Goal: Navigation & Orientation: Find specific page/section

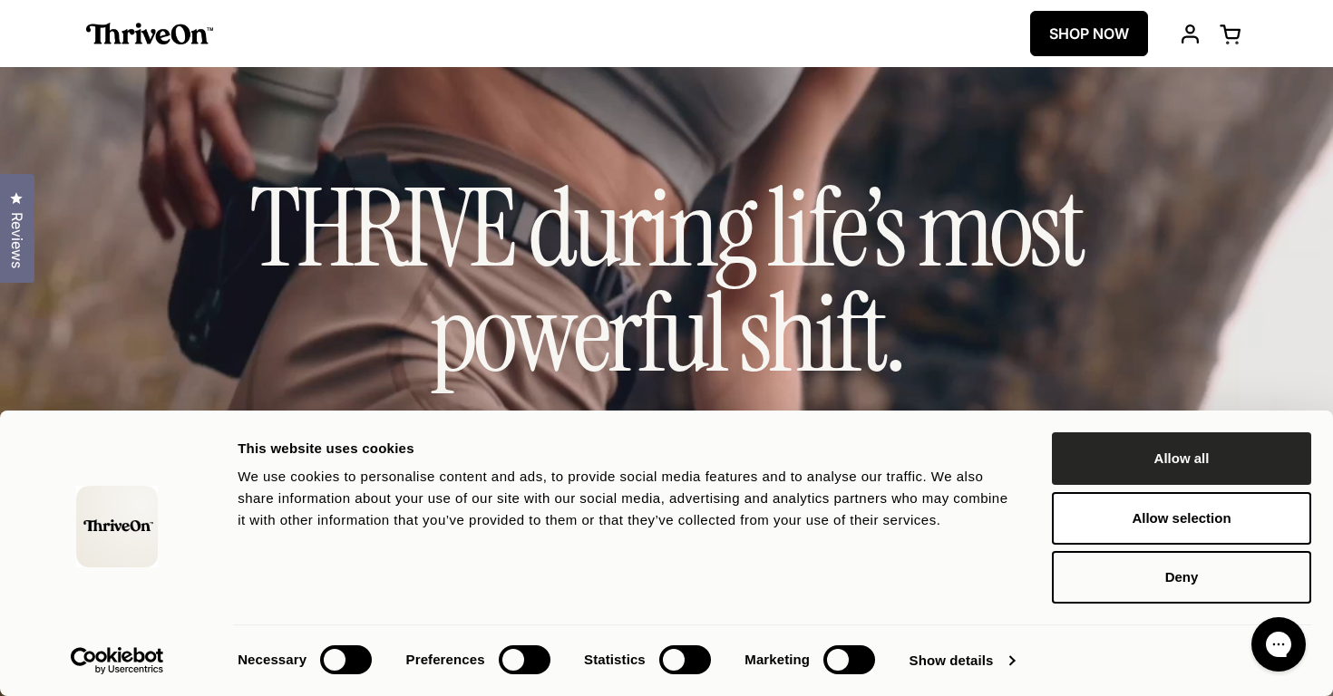
click at [1072, 452] on button "Allow all" at bounding box center [1181, 459] width 259 height 53
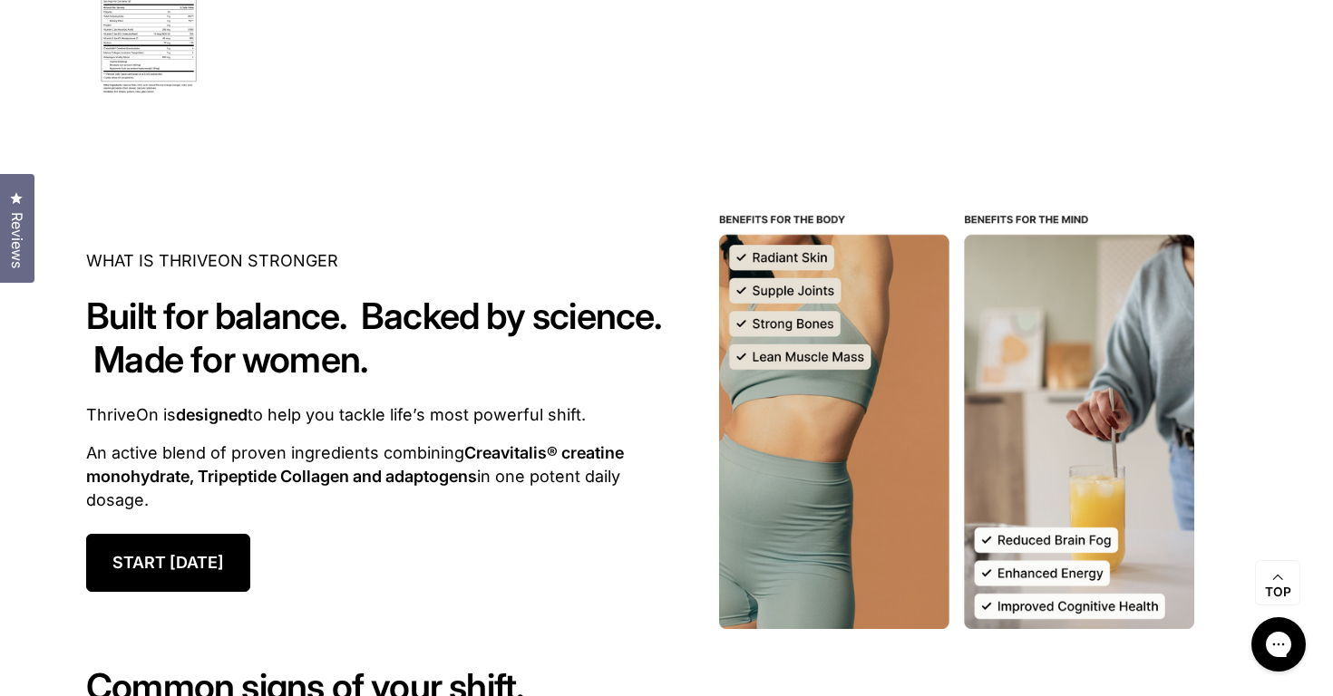
scroll to position [1621, 0]
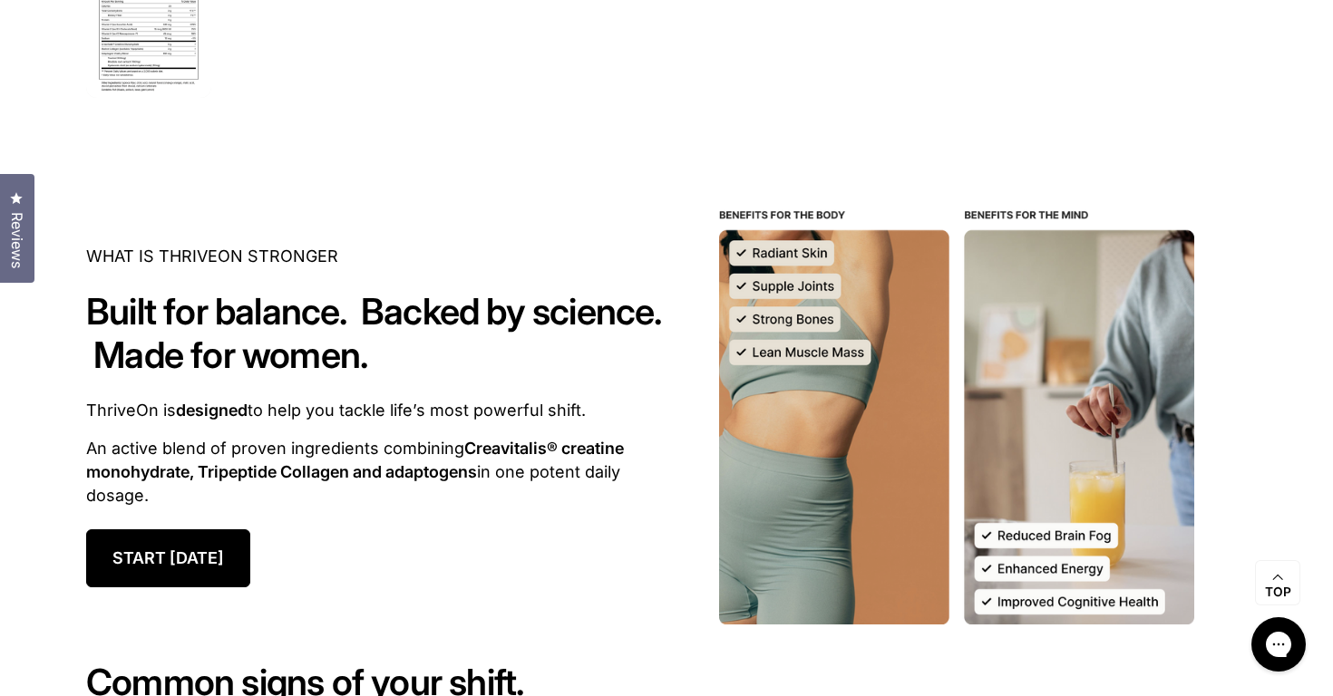
click at [152, 53] on img at bounding box center [148, 35] width 131 height 131
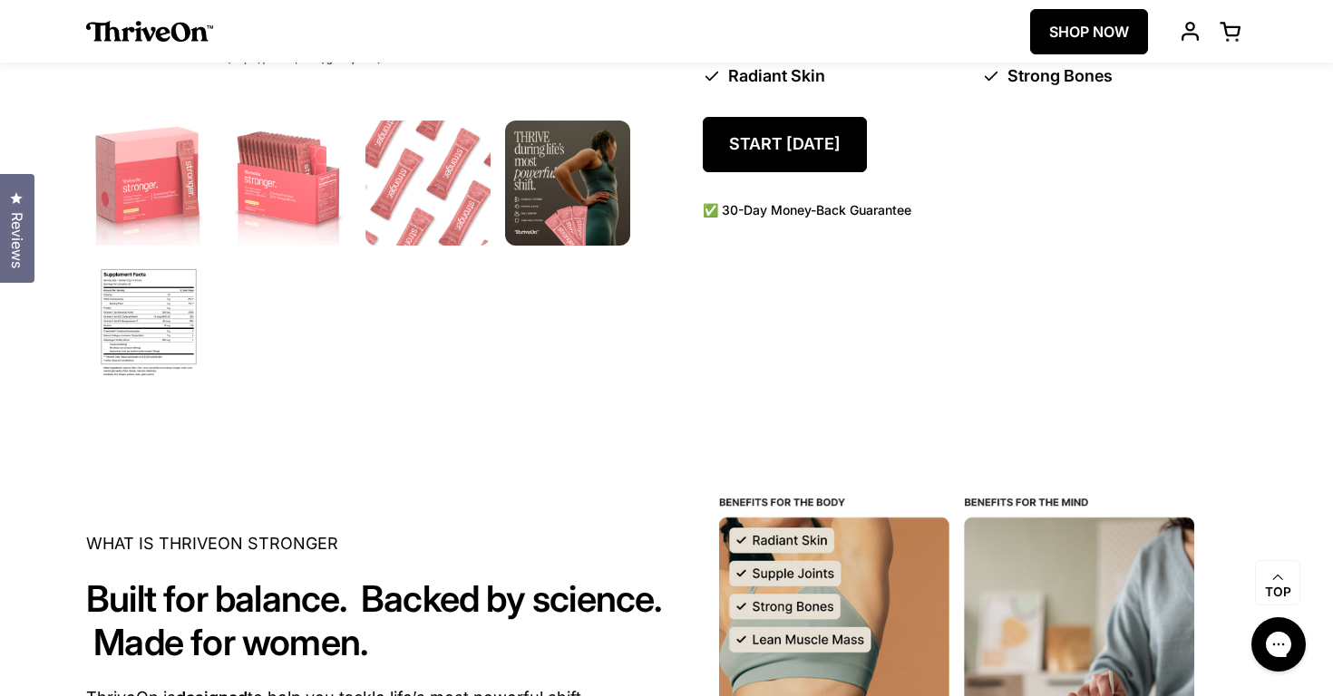
scroll to position [1323, 0]
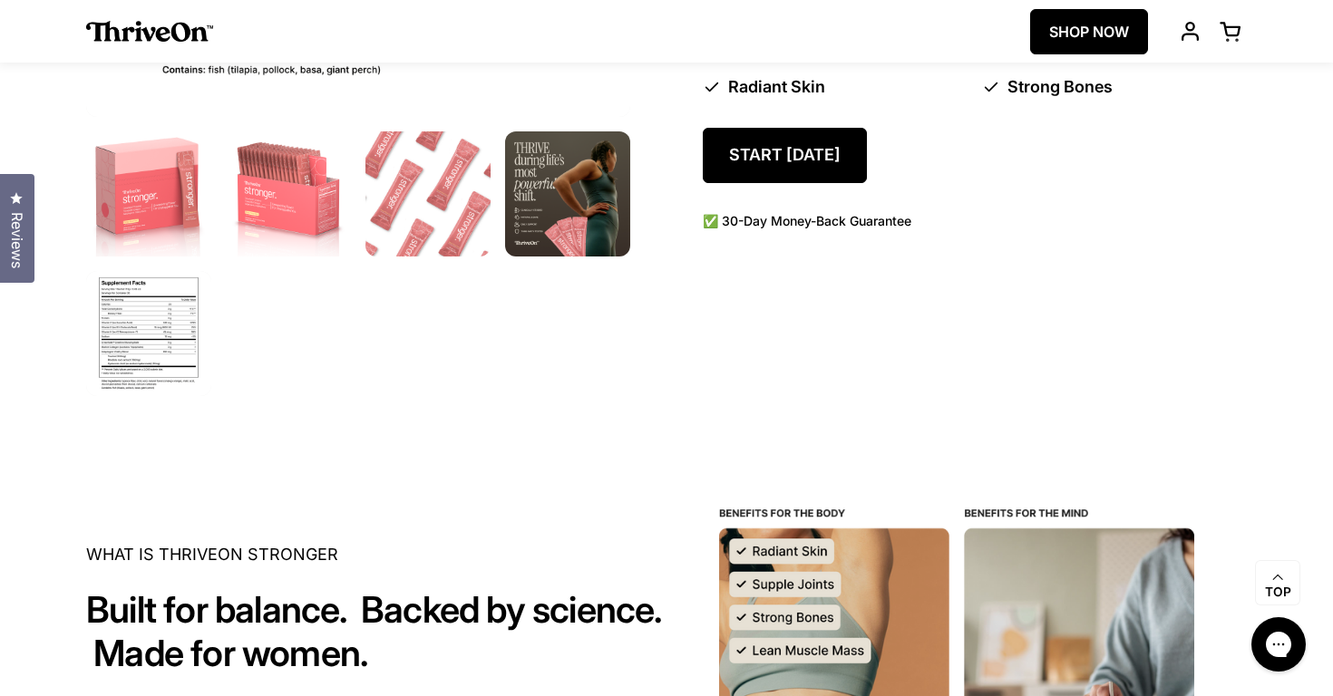
click at [155, 310] on img at bounding box center [148, 333] width 131 height 131
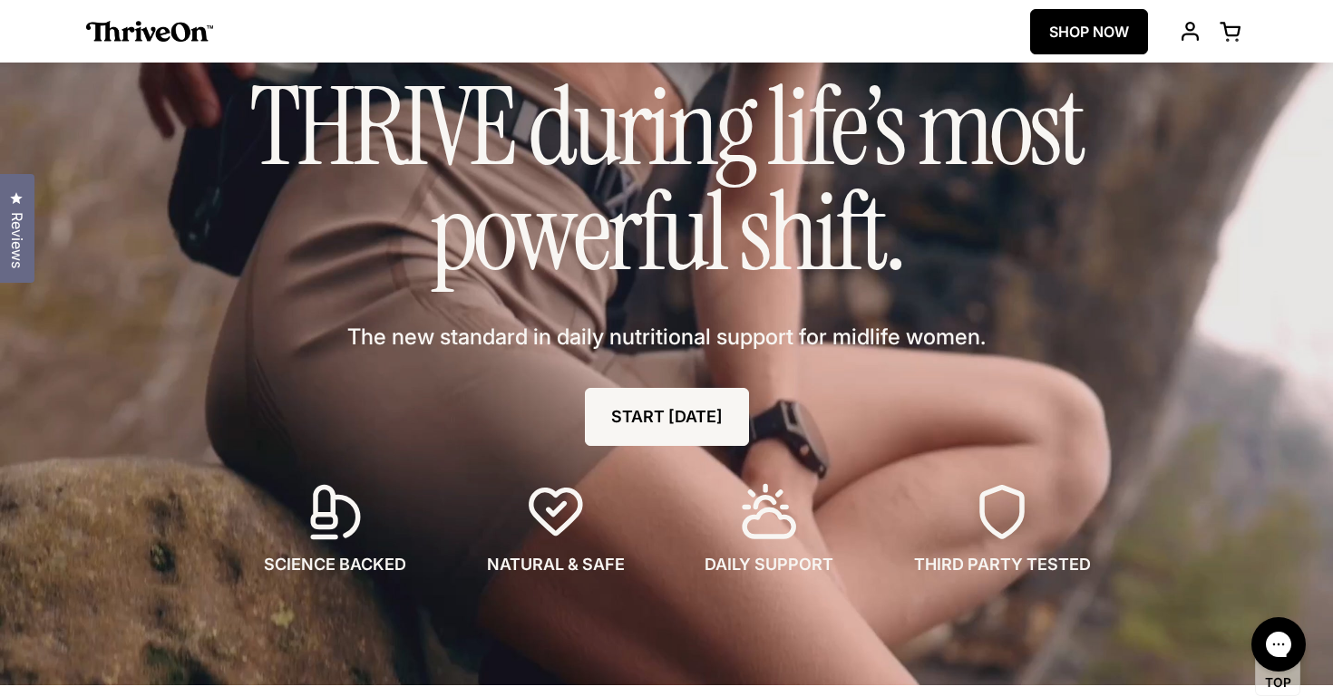
scroll to position [0, 0]
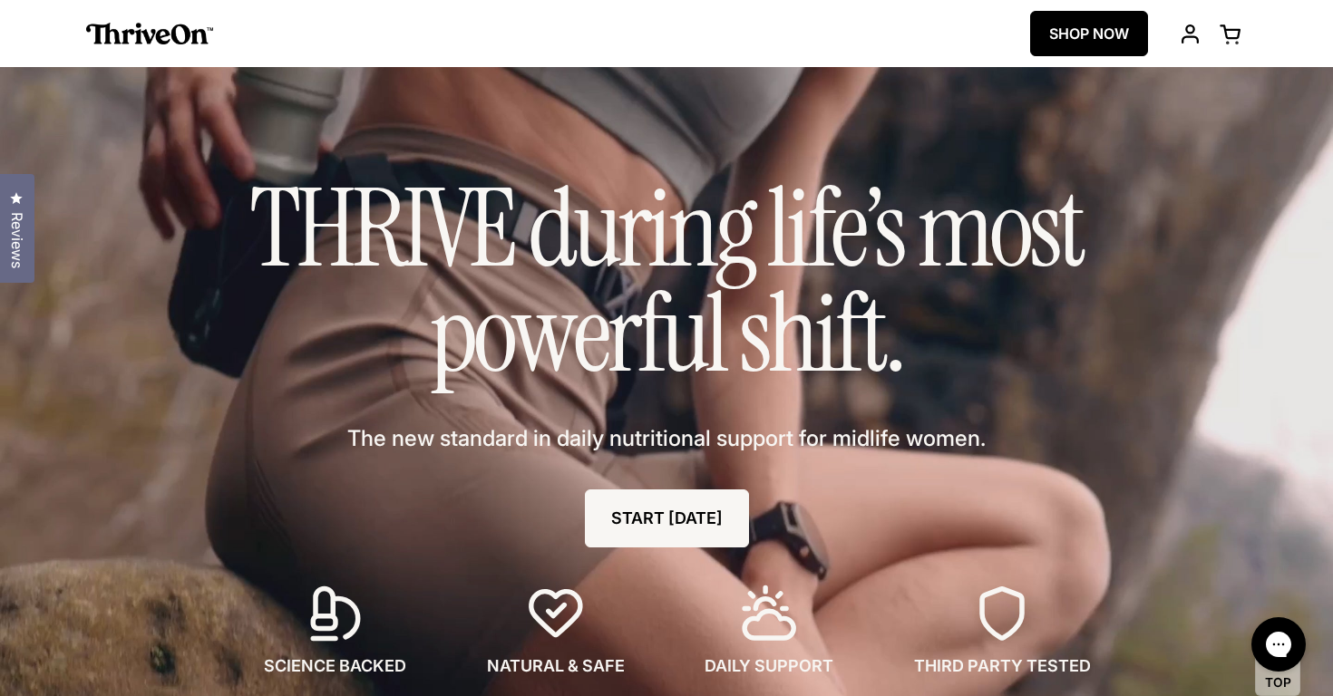
click at [176, 32] on img at bounding box center [149, 34] width 127 height 22
click at [1192, 34] on span at bounding box center [1190, 34] width 23 height 23
